Goal: Check status: Check status

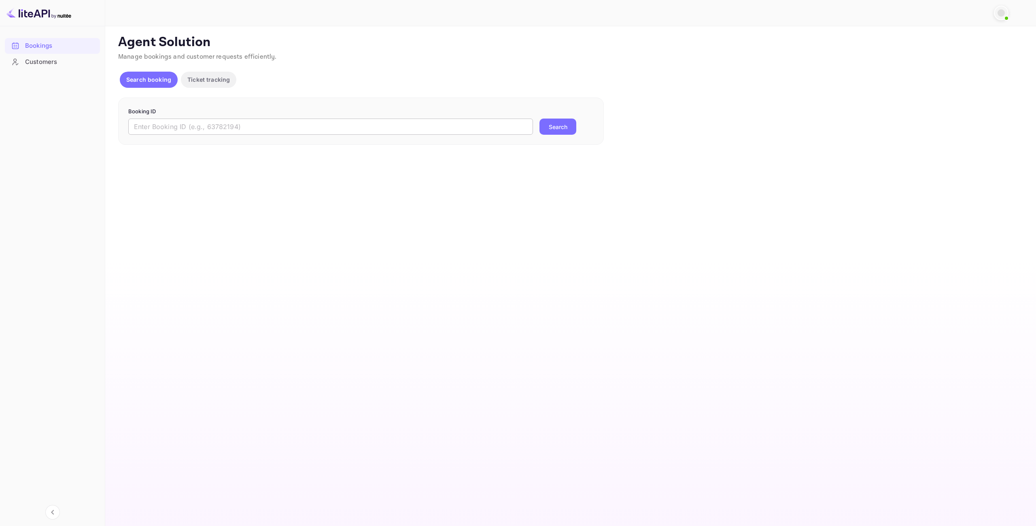
click at [494, 129] on input "text" at bounding box center [330, 127] width 405 height 16
paste input "9962213"
type input "9962213"
click at [562, 128] on ya-tr-span "Поиск" at bounding box center [558, 127] width 17 height 8
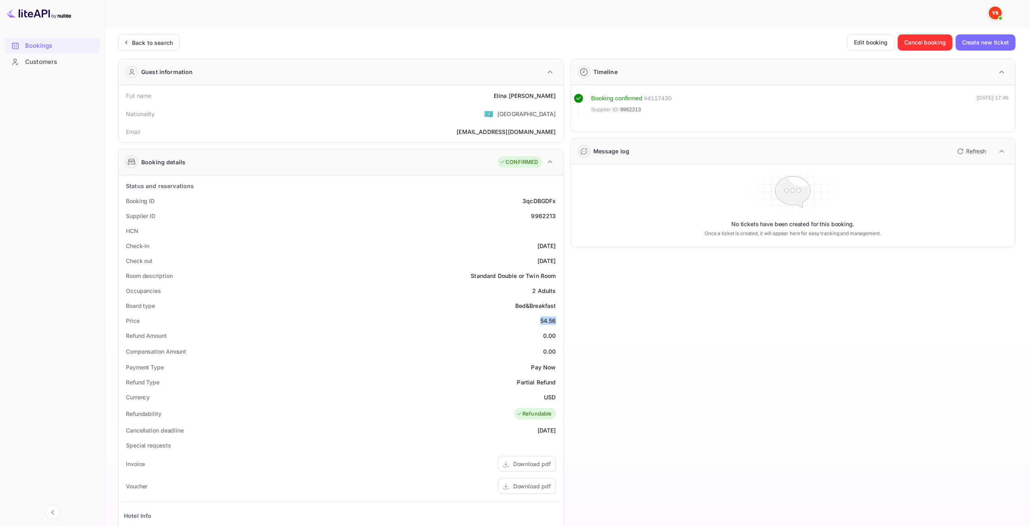
drag, startPoint x: 541, startPoint y: 321, endPoint x: 555, endPoint y: 320, distance: 14.6
click at [555, 320] on div "Price 54.56" at bounding box center [341, 320] width 438 height 15
copy div "54.56"
drag, startPoint x: 543, startPoint y: 396, endPoint x: 555, endPoint y: 397, distance: 11.8
click at [555, 397] on div "USD" at bounding box center [550, 397] width 12 height 8
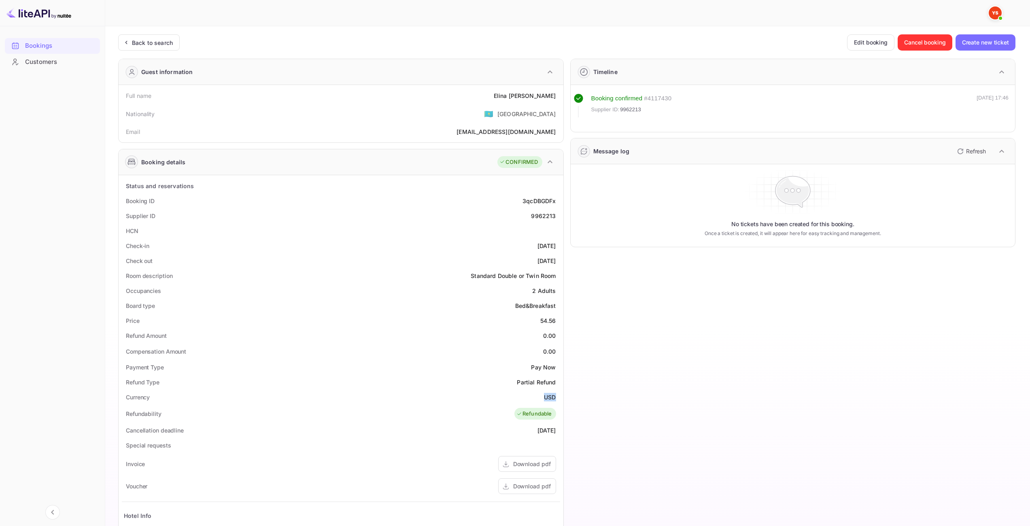
copy div "USD"
drag, startPoint x: 517, startPoint y: 93, endPoint x: 561, endPoint y: 94, distance: 44.1
click at [561, 94] on div "Full name [PERSON_NAME] Nationality 🇰🇿 [DEMOGRAPHIC_DATA] Email [EMAIL_ADDRESS]…" at bounding box center [341, 113] width 445 height 57
copy div "[PERSON_NAME]"
